Goal: Task Accomplishment & Management: Use online tool/utility

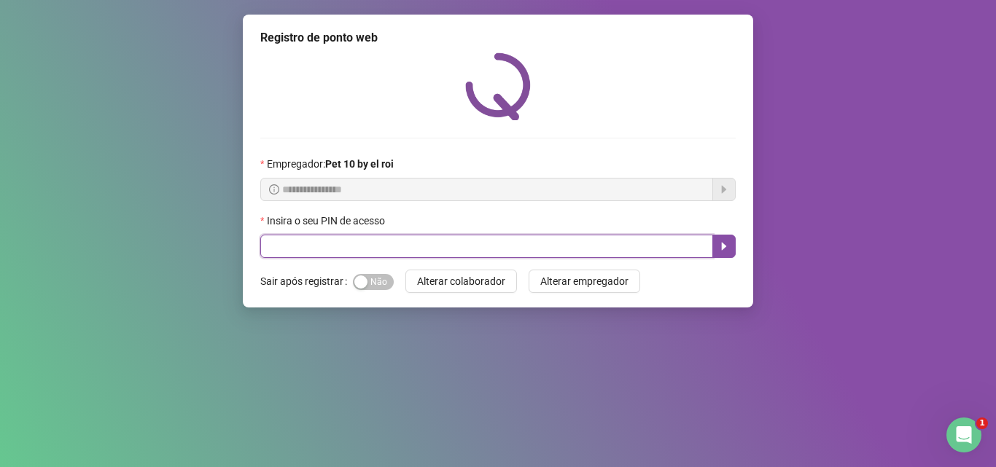
click at [297, 251] on input "text" at bounding box center [486, 246] width 453 height 23
type input "*****"
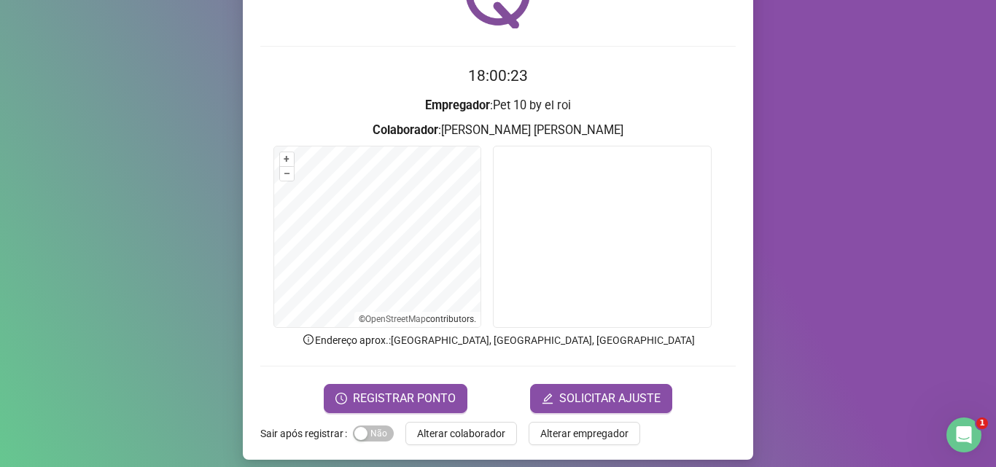
scroll to position [102, 0]
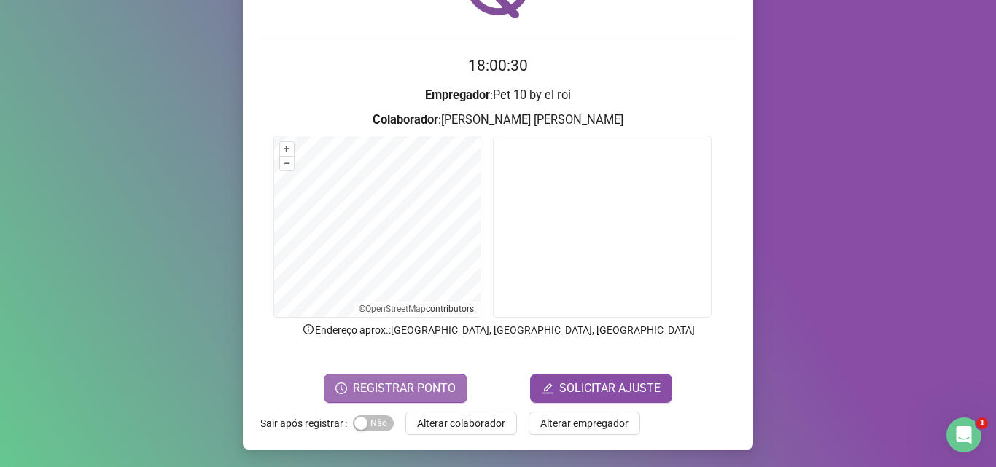
click at [426, 377] on button "REGISTRAR PONTO" at bounding box center [396, 388] width 144 height 29
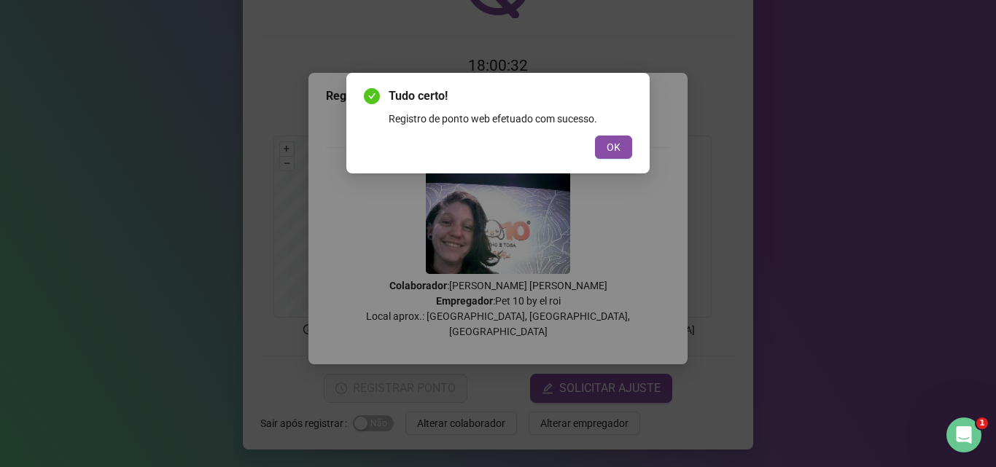
click at [595, 136] on button "OK" at bounding box center [613, 147] width 37 height 23
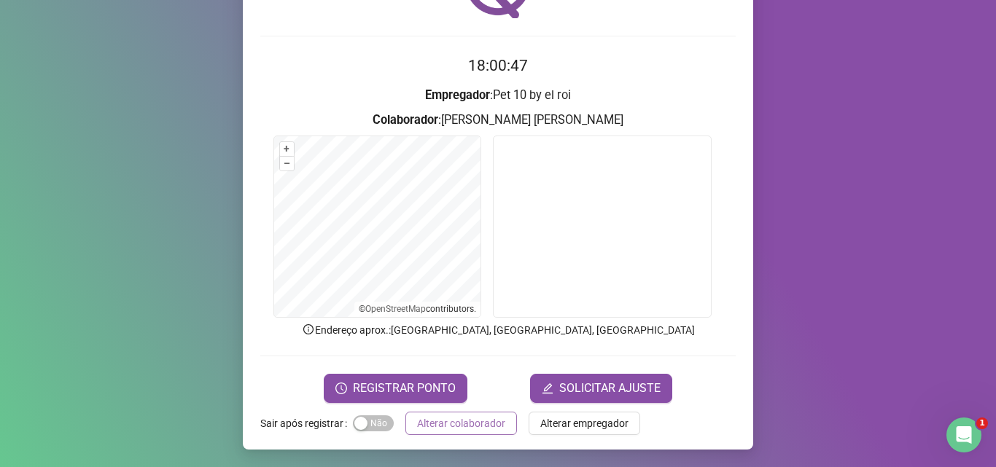
click at [435, 426] on span "Alterar colaborador" at bounding box center [461, 424] width 88 height 16
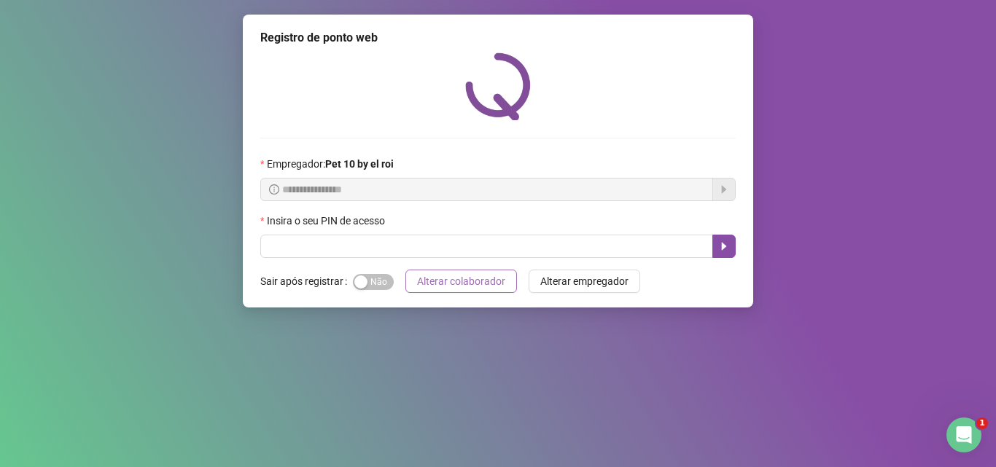
scroll to position [0, 0]
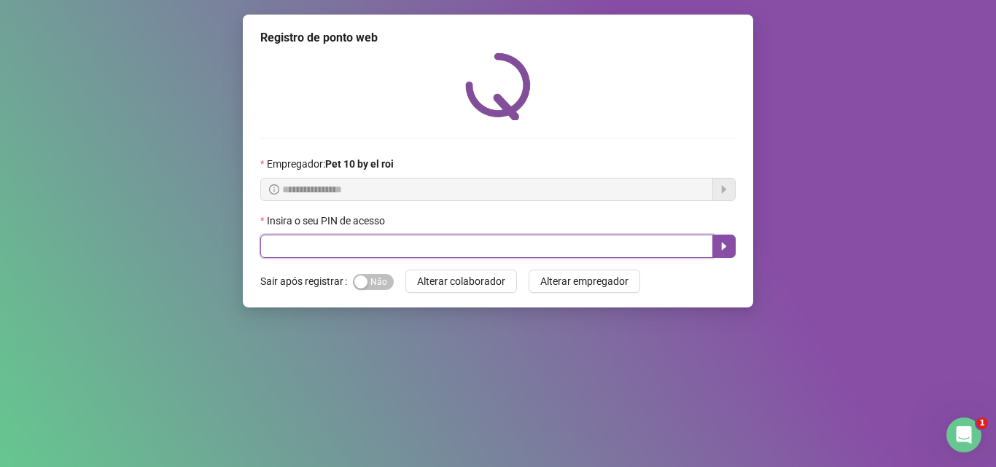
click at [432, 243] on input "text" at bounding box center [486, 246] width 453 height 23
type input "*****"
click at [725, 244] on icon "caret-right" at bounding box center [724, 247] width 12 height 12
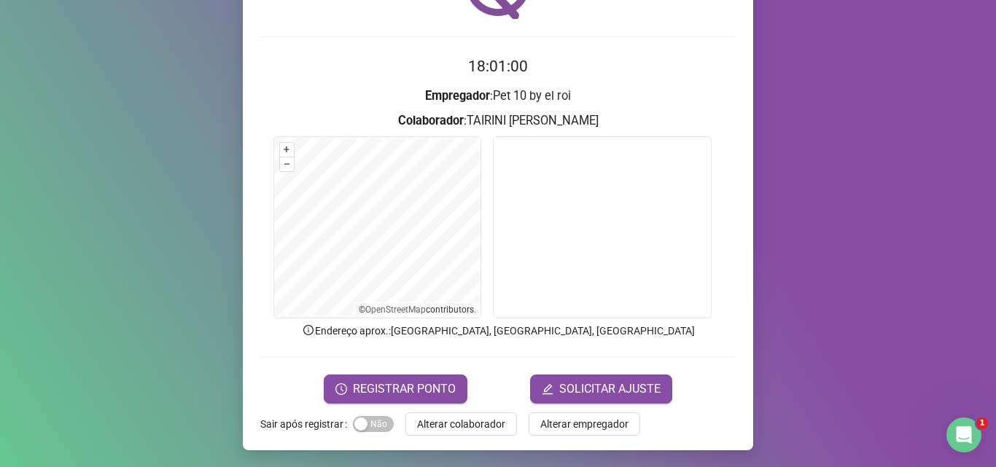
scroll to position [102, 0]
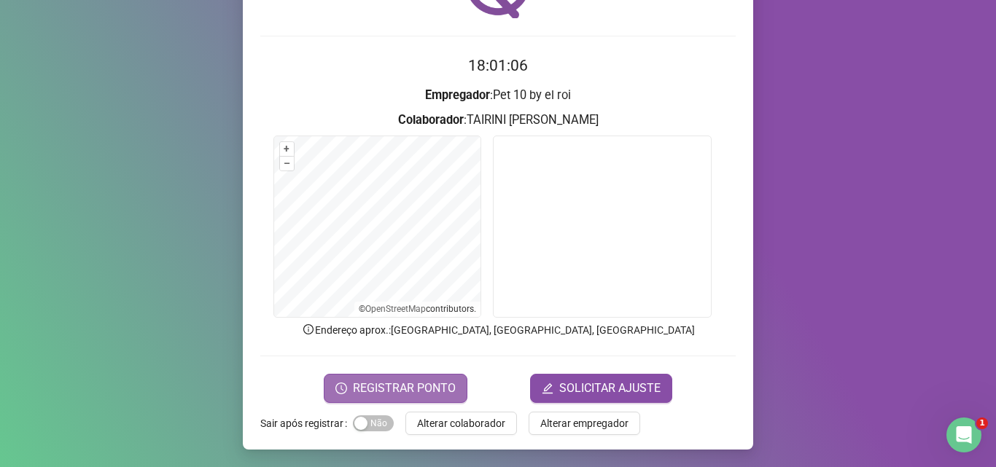
click at [412, 383] on span "REGISTRAR PONTO" at bounding box center [404, 388] width 103 height 17
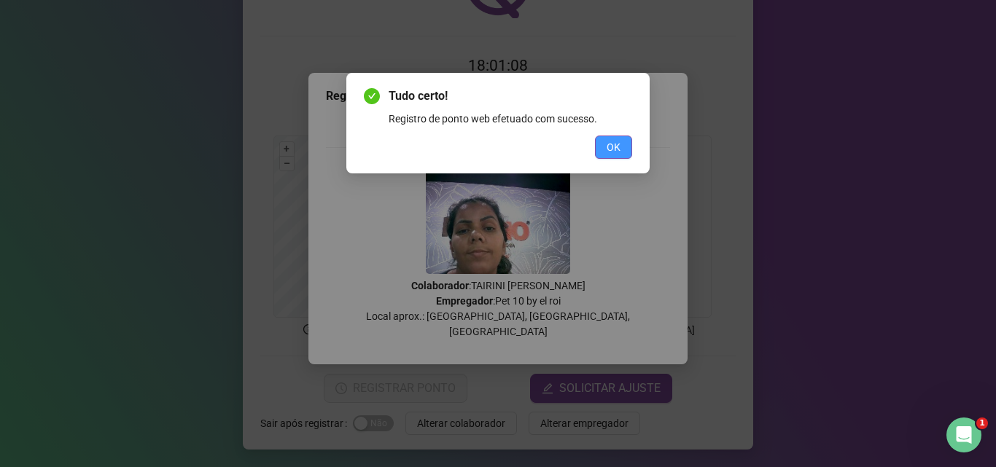
click at [614, 143] on span "OK" at bounding box center [614, 147] width 14 height 16
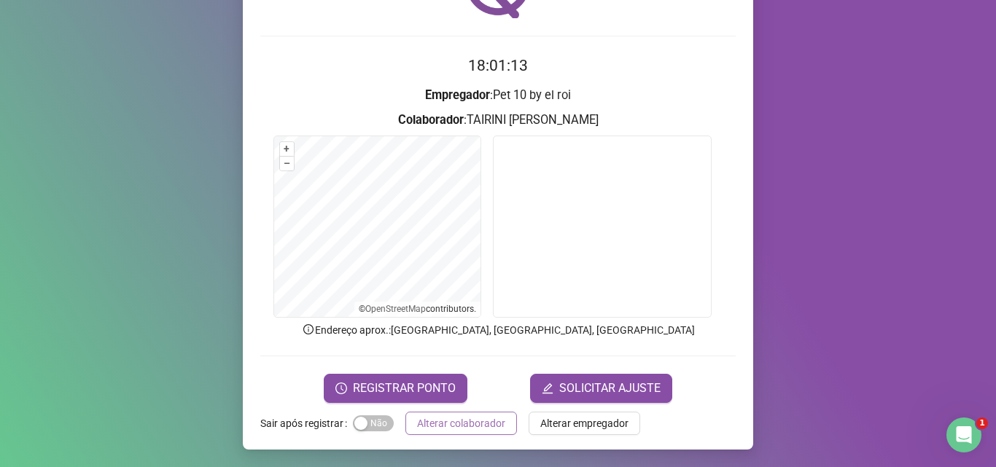
click at [475, 418] on span "Alterar colaborador" at bounding box center [461, 424] width 88 height 16
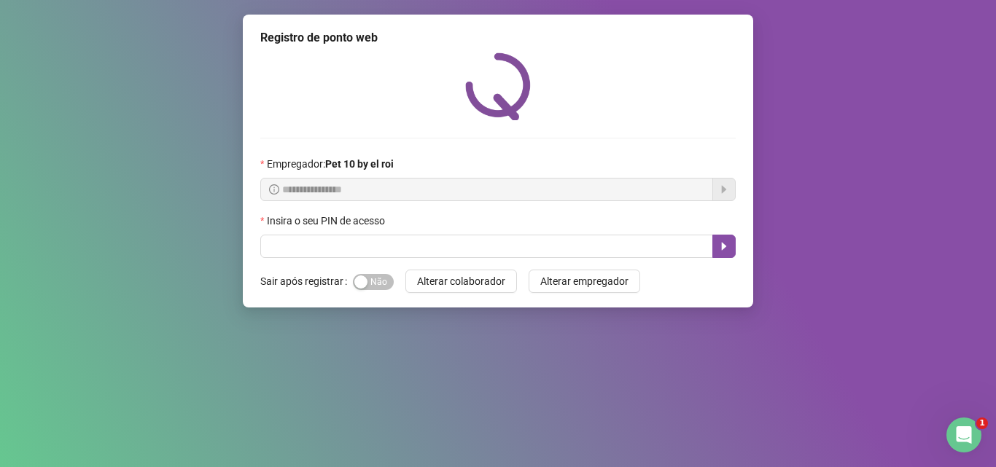
scroll to position [0, 0]
click at [375, 259] on div "**********" at bounding box center [498, 161] width 510 height 293
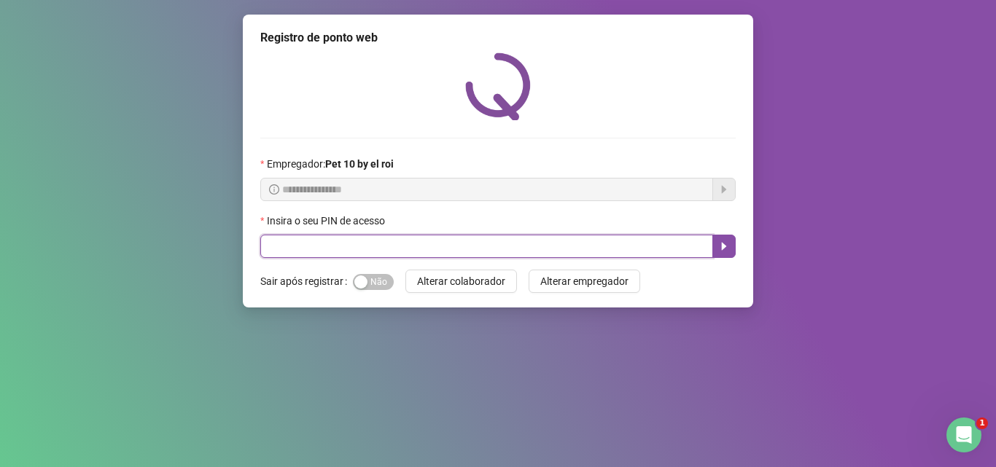
click at [373, 252] on input "text" at bounding box center [486, 246] width 453 height 23
type input "*****"
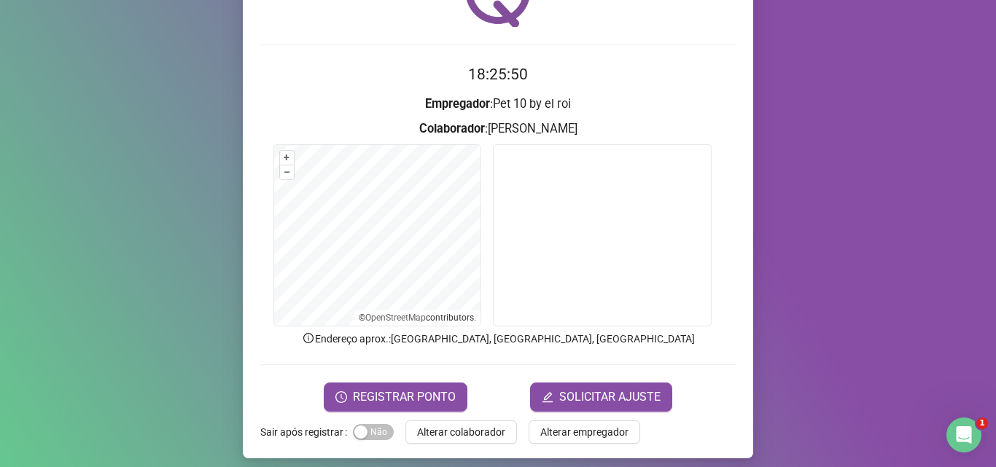
scroll to position [102, 0]
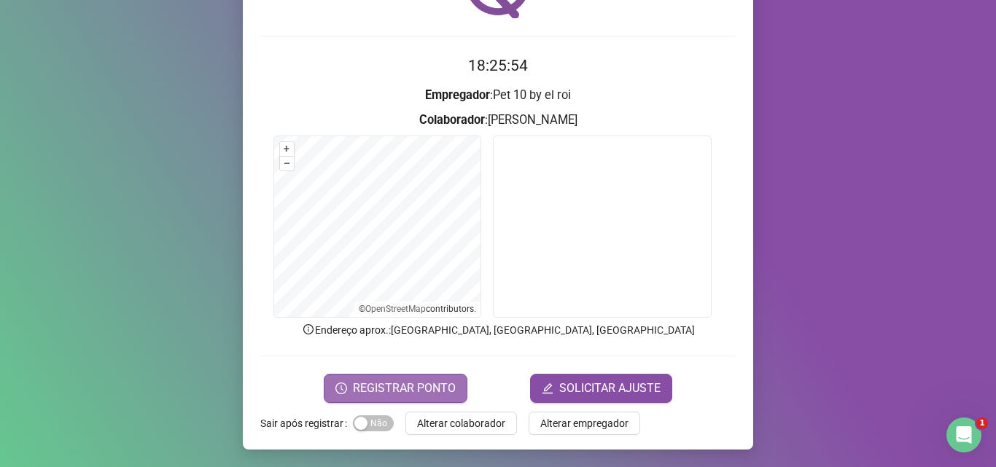
click at [381, 382] on span "REGISTRAR PONTO" at bounding box center [404, 388] width 103 height 17
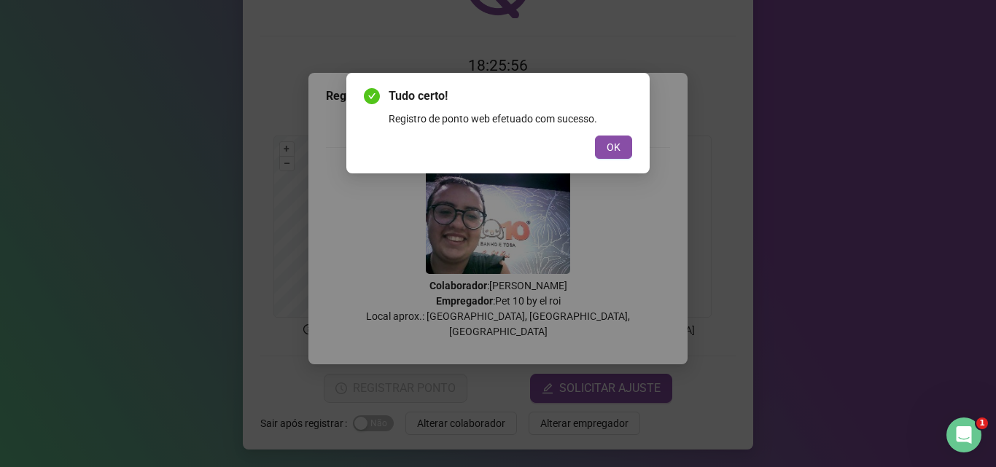
click at [616, 141] on span "OK" at bounding box center [614, 147] width 14 height 16
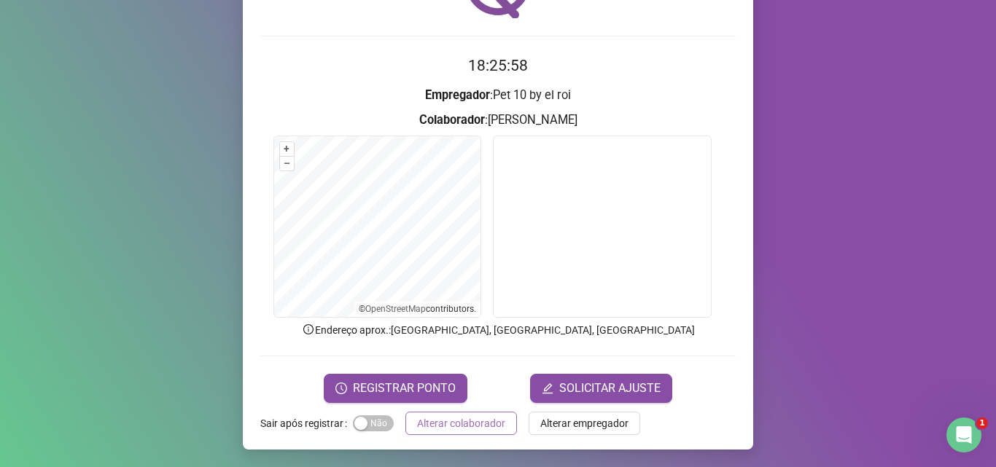
click at [464, 432] on button "Alterar colaborador" at bounding box center [461, 423] width 112 height 23
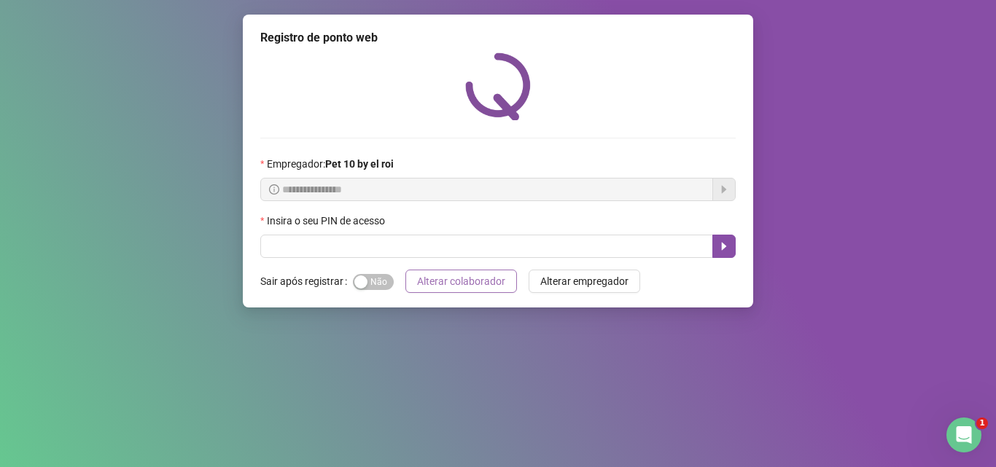
scroll to position [0, 0]
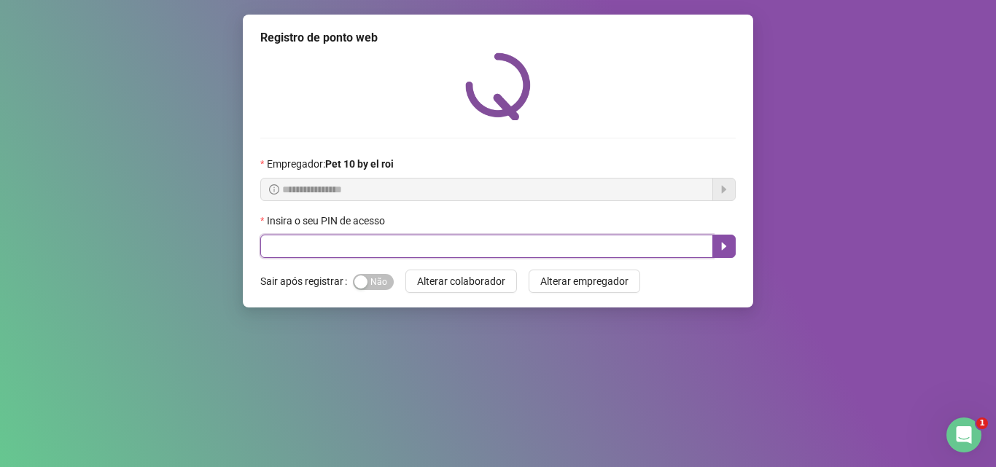
click at [479, 255] on input "text" at bounding box center [486, 246] width 453 height 23
type input "*****"
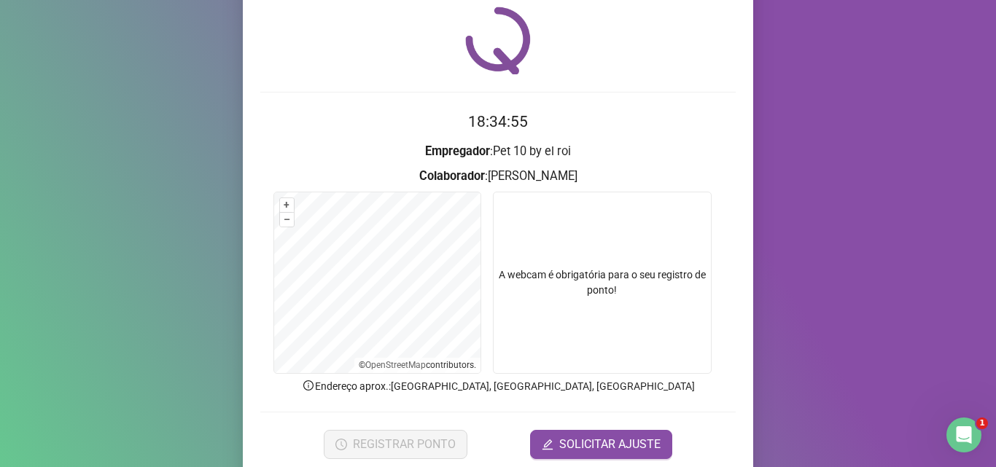
scroll to position [102, 0]
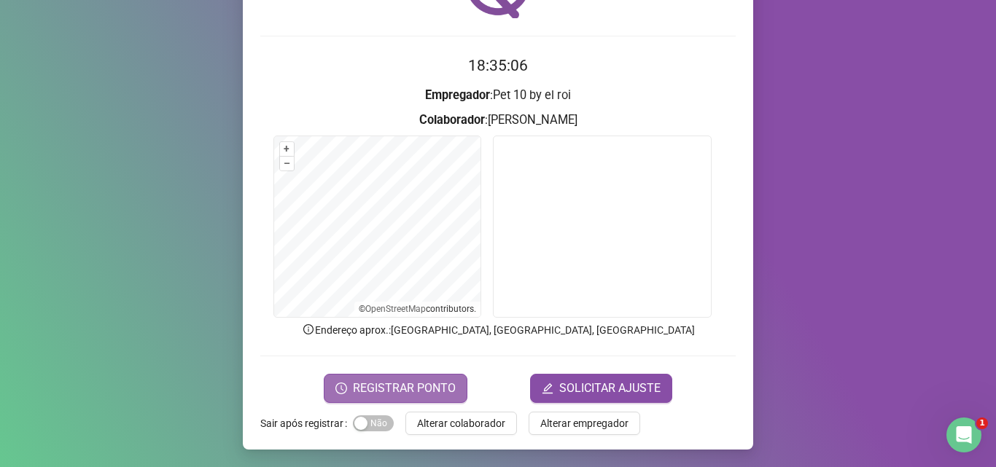
click at [420, 390] on span "REGISTRAR PONTO" at bounding box center [404, 388] width 103 height 17
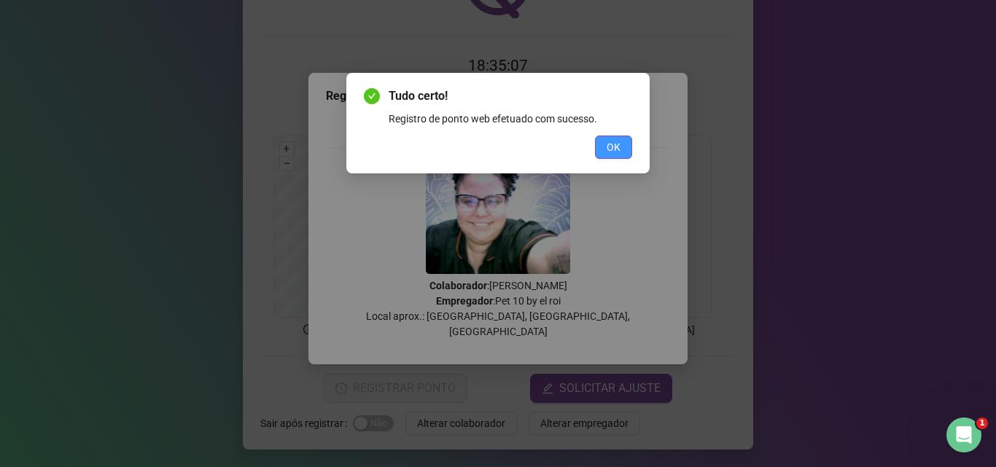
click at [622, 141] on button "OK" at bounding box center [613, 147] width 37 height 23
